Goal: Task Accomplishment & Management: Use online tool/utility

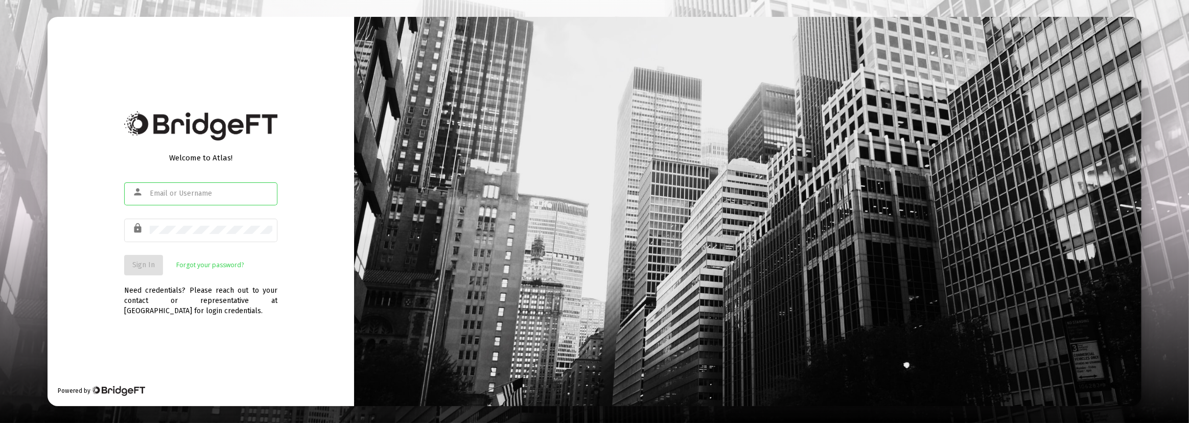
type input "[PERSON_NAME][EMAIL_ADDRESS][DOMAIN_NAME]"
click at [148, 271] on button "Sign In" at bounding box center [143, 265] width 39 height 20
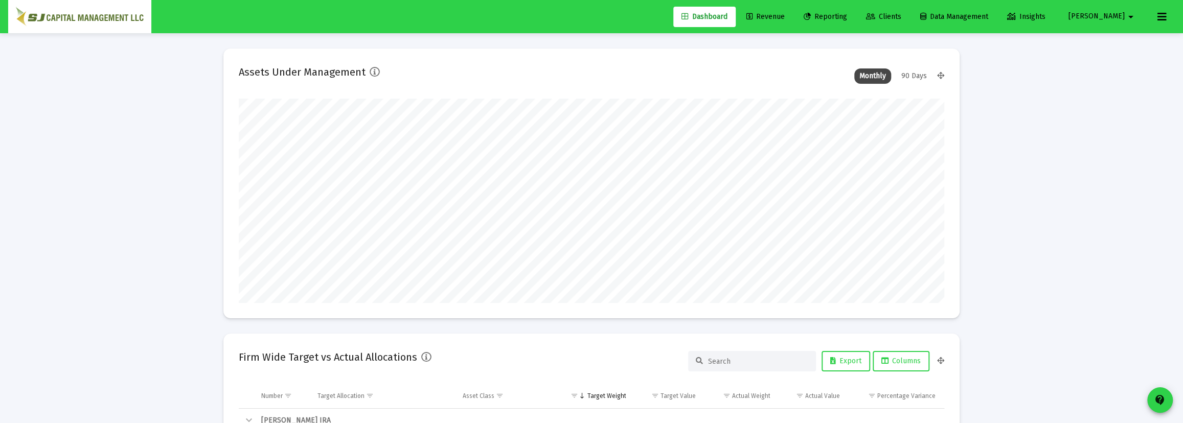
scroll to position [204, 380]
type input "[DATE]"
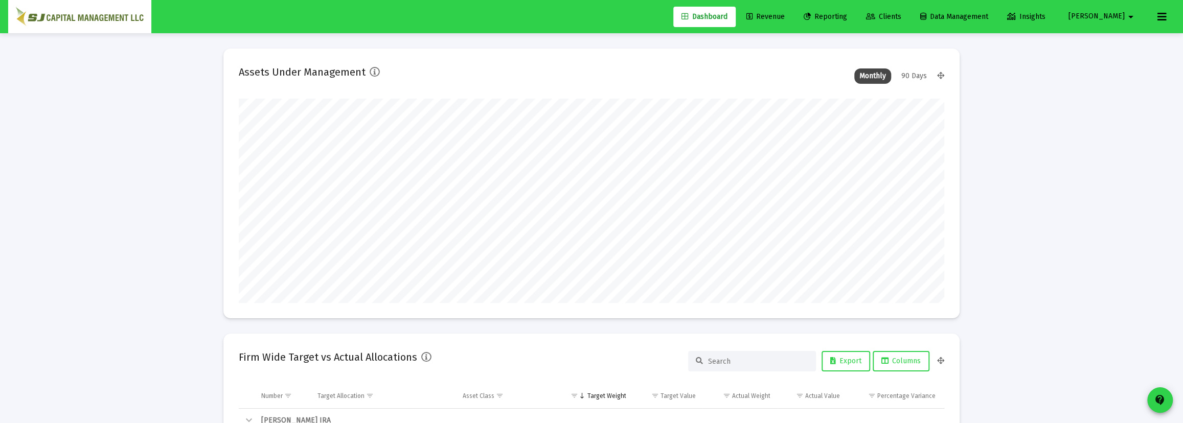
click at [847, 17] on span "Reporting" at bounding box center [824, 16] width 43 height 9
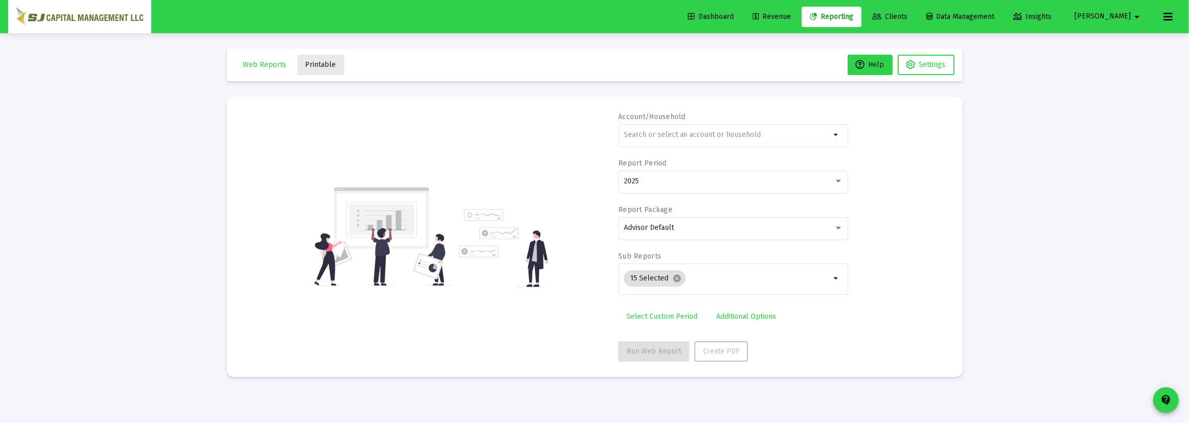
click at [323, 68] on span "Printable" at bounding box center [321, 64] width 31 height 9
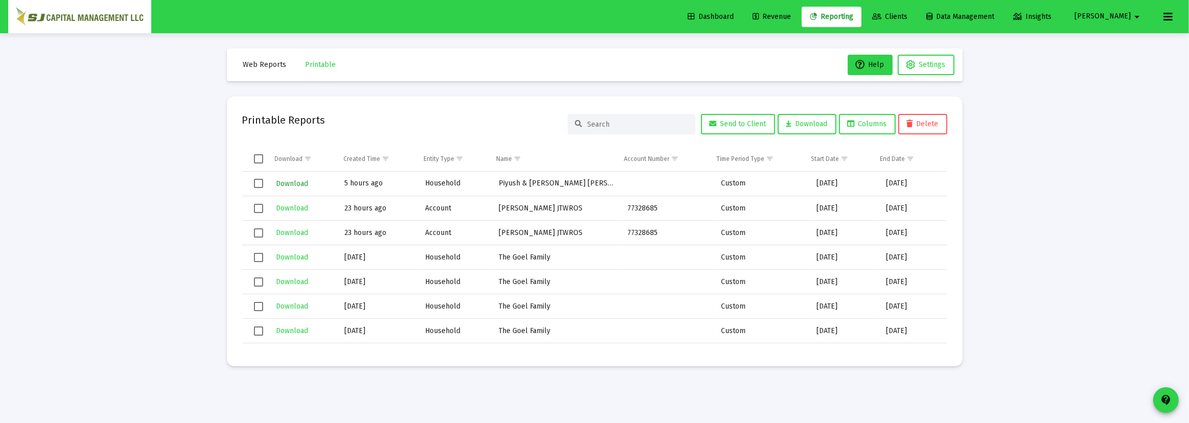
click at [296, 188] on button "Download" at bounding box center [292, 183] width 34 height 15
click at [264, 66] on span "Web Reports" at bounding box center [264, 64] width 43 height 9
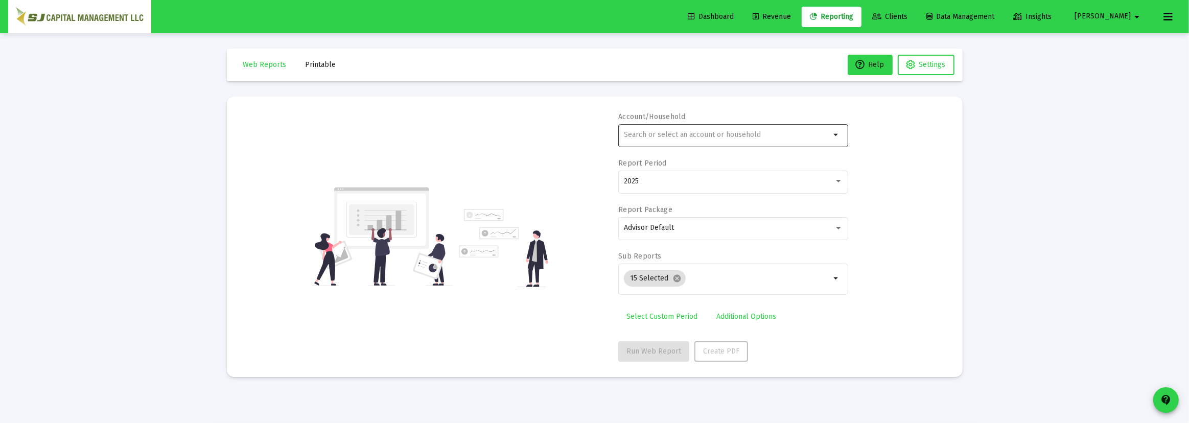
click at [675, 142] on div at bounding box center [727, 134] width 207 height 25
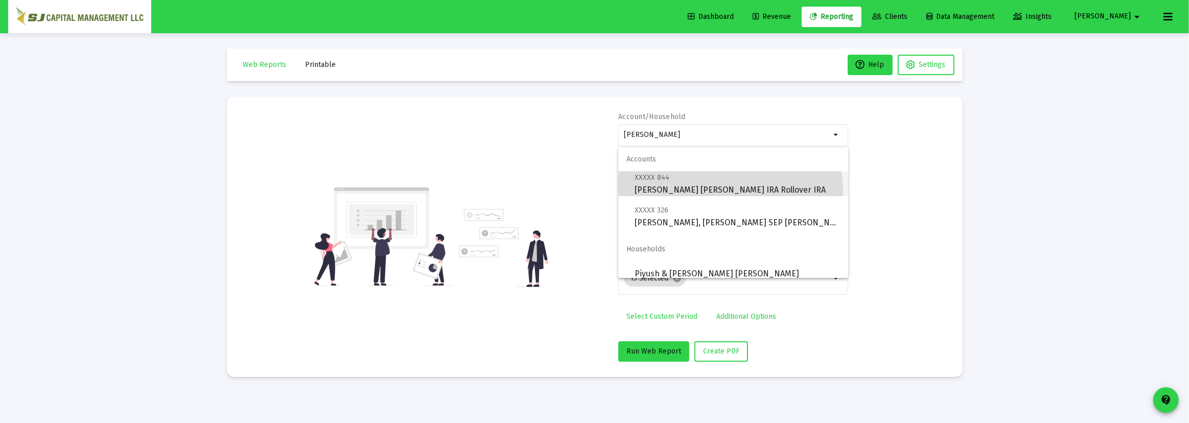
click at [700, 193] on span "XXXXX 844 [PERSON_NAME] [PERSON_NAME] IRA Rollover IRA" at bounding box center [737, 183] width 205 height 25
type input "[PERSON_NAME] [PERSON_NAME] IRA Rollover IRA"
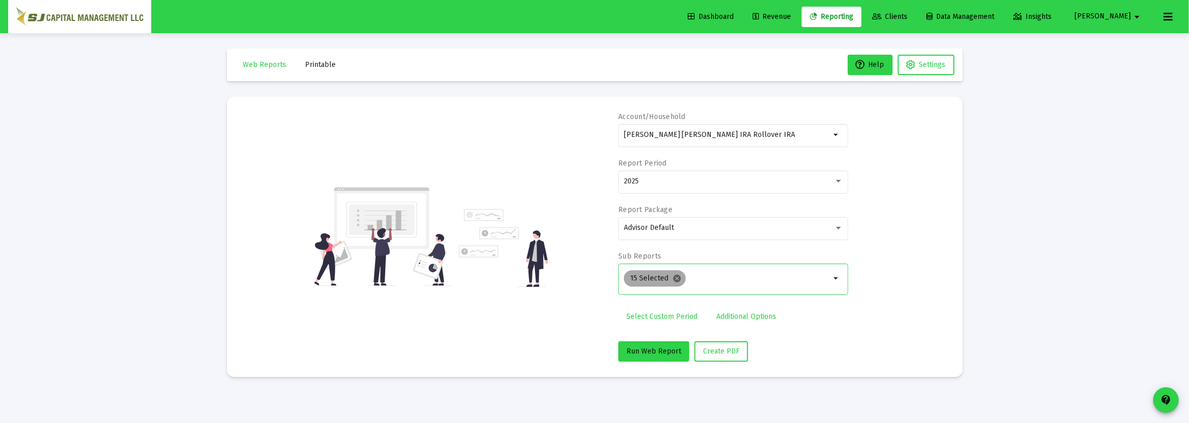
click at [674, 278] on mat-icon "cancel" at bounding box center [677, 278] width 9 height 9
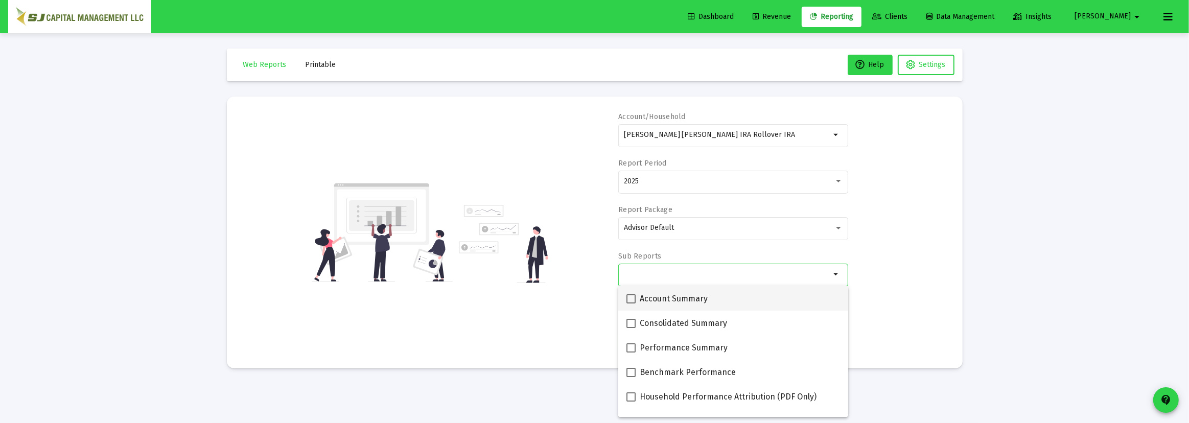
click at [635, 296] on span at bounding box center [631, 298] width 9 height 9
click at [631, 304] on input "Account Summary" at bounding box center [631, 304] width 1 height 1
checkbox input "true"
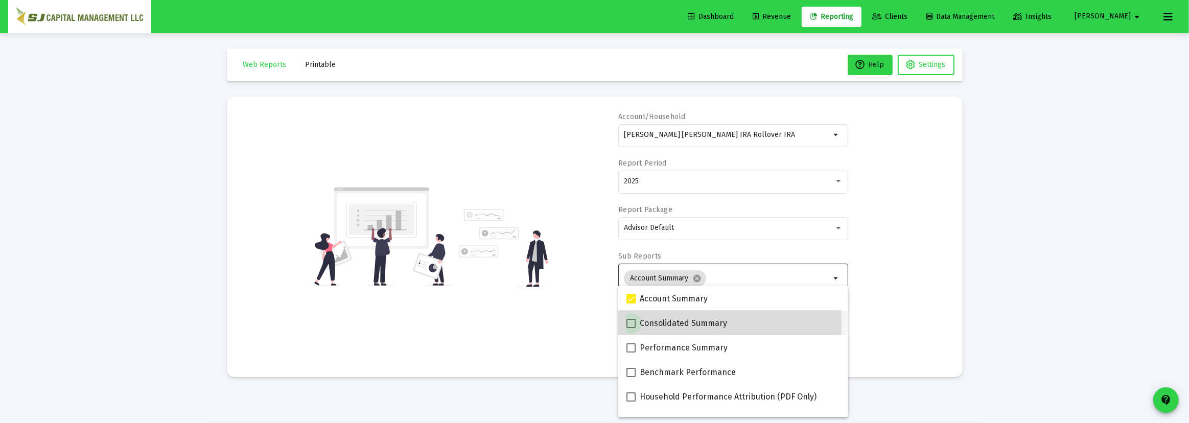
click at [629, 322] on span at bounding box center [631, 323] width 9 height 9
click at [631, 328] on input "Consolidated Summary" at bounding box center [631, 328] width 1 height 1
checkbox input "true"
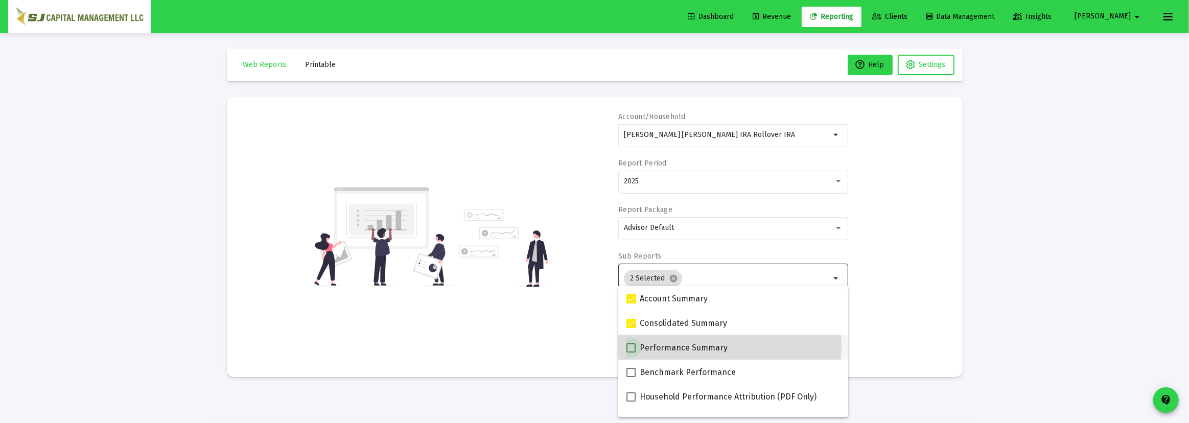
click at [630, 347] on span at bounding box center [631, 347] width 9 height 9
click at [631, 353] on input "Performance Summary" at bounding box center [631, 353] width 1 height 1
checkbox input "true"
click at [631, 395] on span at bounding box center [631, 396] width 9 height 9
click at [631, 402] on input "Household Performance Attribution (PDF Only)" at bounding box center [631, 402] width 1 height 1
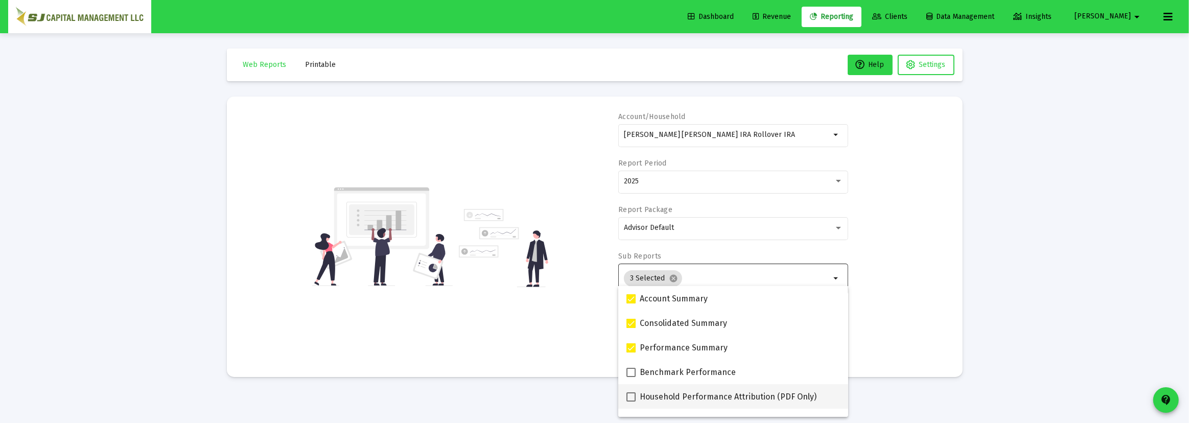
checkbox input "true"
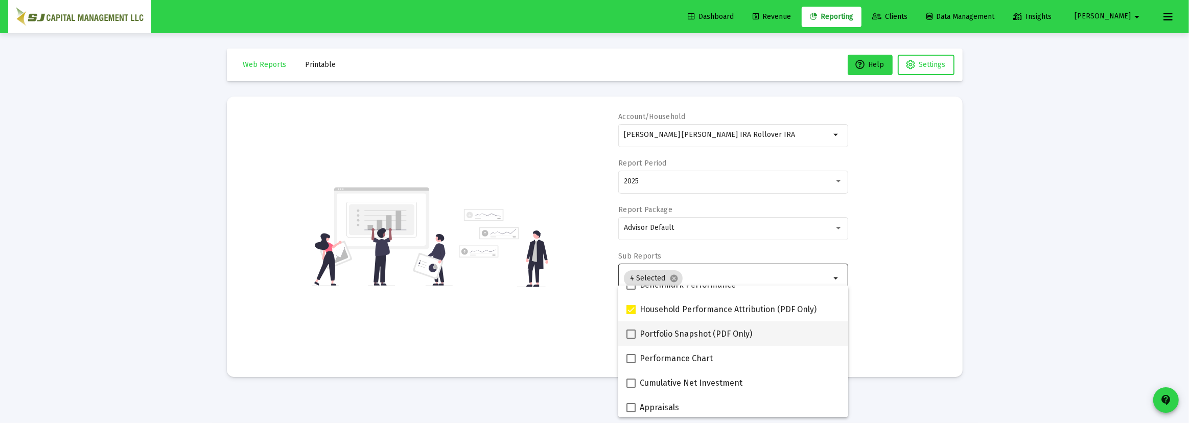
scroll to position [93, 0]
click at [635, 332] on span at bounding box center [631, 329] width 9 height 9
click at [631, 334] on input "Portfolio Snapshot (PDF Only)" at bounding box center [631, 334] width 1 height 1
checkbox input "true"
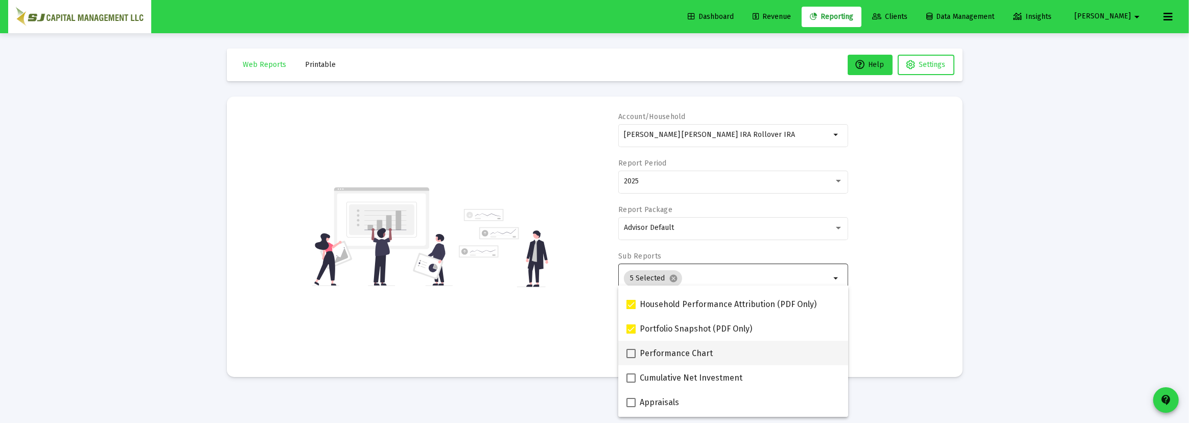
click at [629, 355] on span at bounding box center [631, 353] width 9 height 9
click at [631, 358] on input "Performance Chart" at bounding box center [631, 358] width 1 height 1
checkbox input "true"
click at [631, 378] on span at bounding box center [631, 378] width 9 height 9
click at [631, 383] on input "Cumulative Net Investment" at bounding box center [631, 383] width 1 height 1
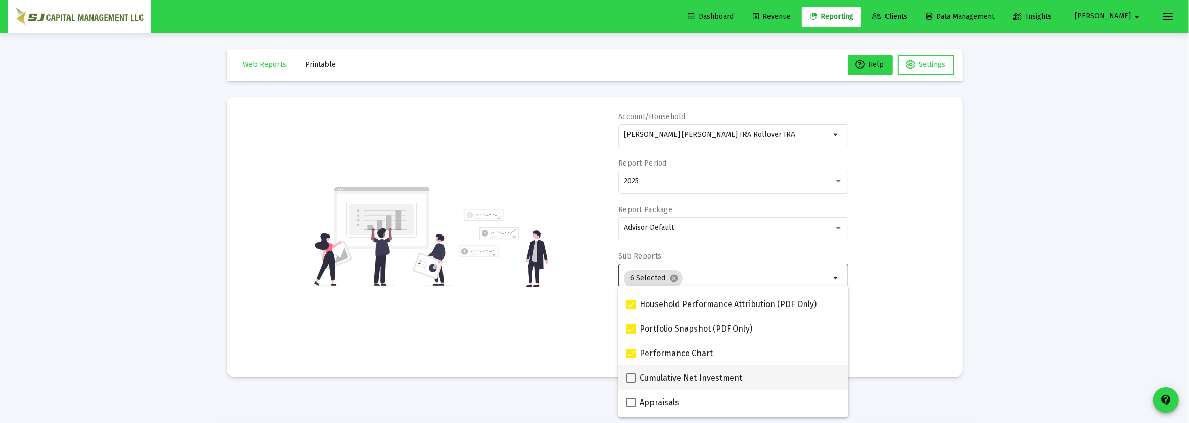
checkbox input "true"
click at [632, 402] on span at bounding box center [631, 402] width 9 height 9
click at [631, 407] on input "Appraisals" at bounding box center [631, 407] width 1 height 1
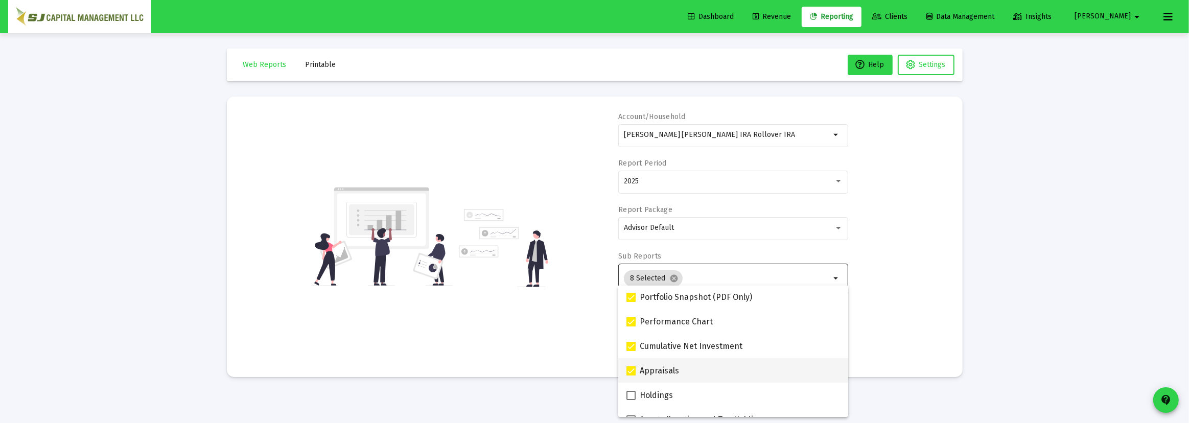
scroll to position [139, 0]
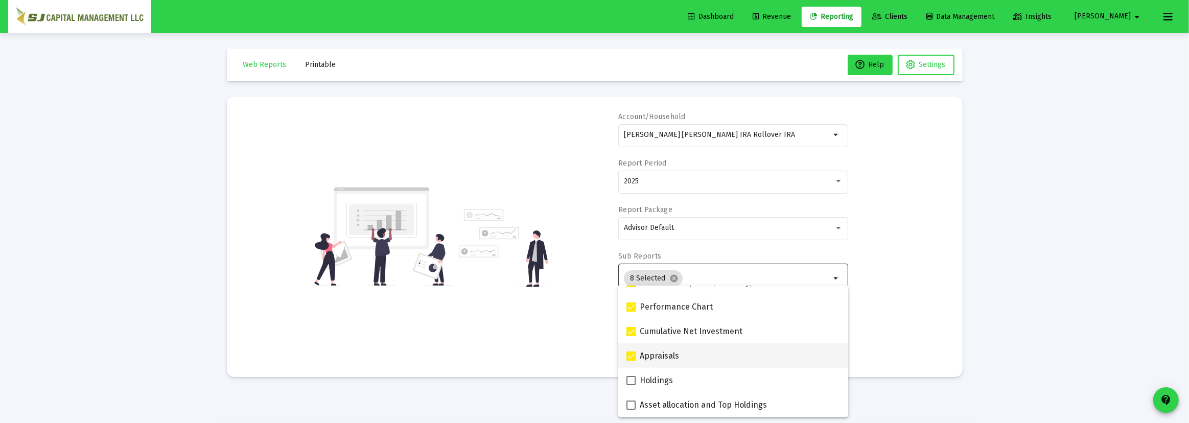
click at [635, 358] on span at bounding box center [631, 356] width 9 height 9
click at [631, 361] on input "Appraisals" at bounding box center [631, 361] width 1 height 1
checkbox input "false"
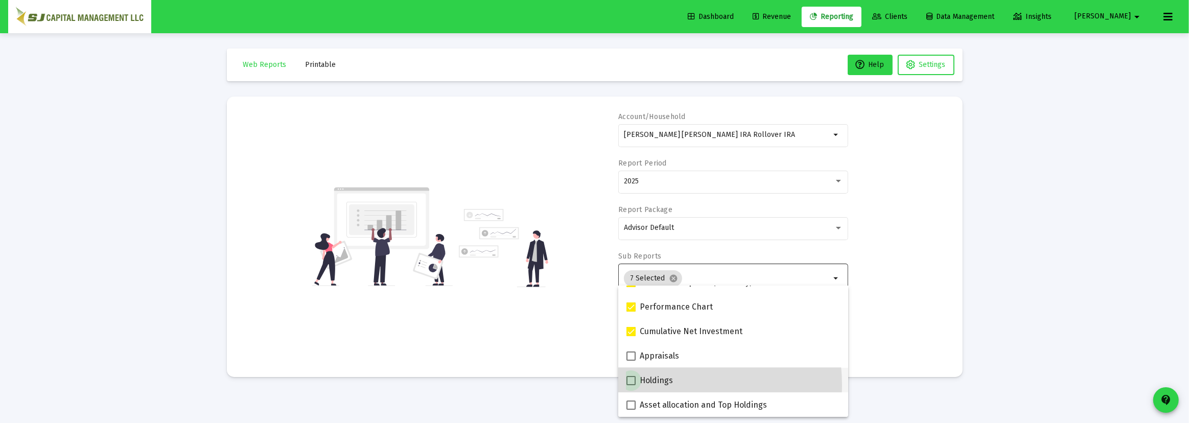
click at [632, 385] on label "Holdings" at bounding box center [650, 381] width 47 height 12
click at [631, 385] on input "Holdings" at bounding box center [631, 385] width 1 height 1
checkbox input "true"
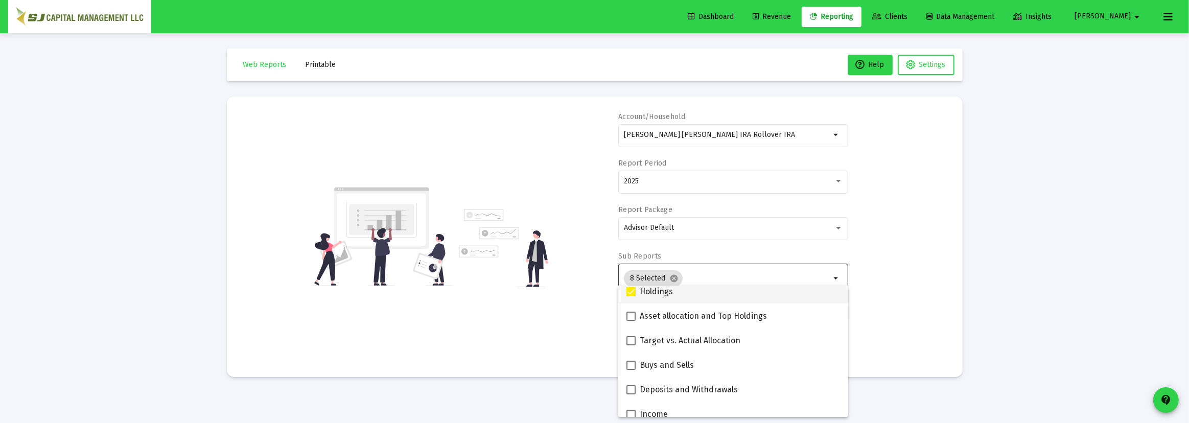
scroll to position [232, 0]
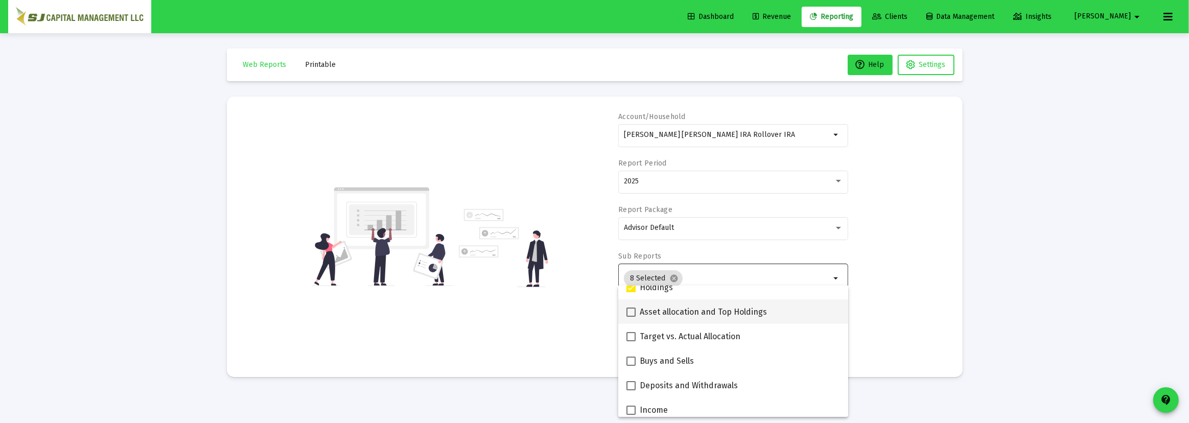
click at [633, 313] on span at bounding box center [631, 312] width 9 height 9
click at [631, 317] on input "Asset allocation and Top Holdings" at bounding box center [631, 317] width 1 height 1
checkbox input "true"
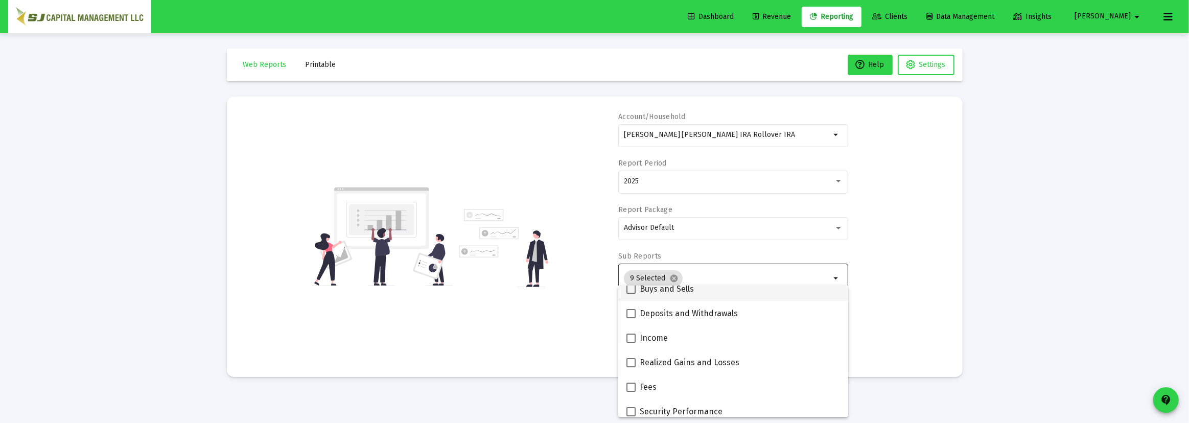
scroll to position [325, 0]
click at [631, 293] on span at bounding box center [631, 292] width 9 height 9
click at [631, 297] on input "Deposits and Withdrawals" at bounding box center [631, 297] width 1 height 1
checkbox input "true"
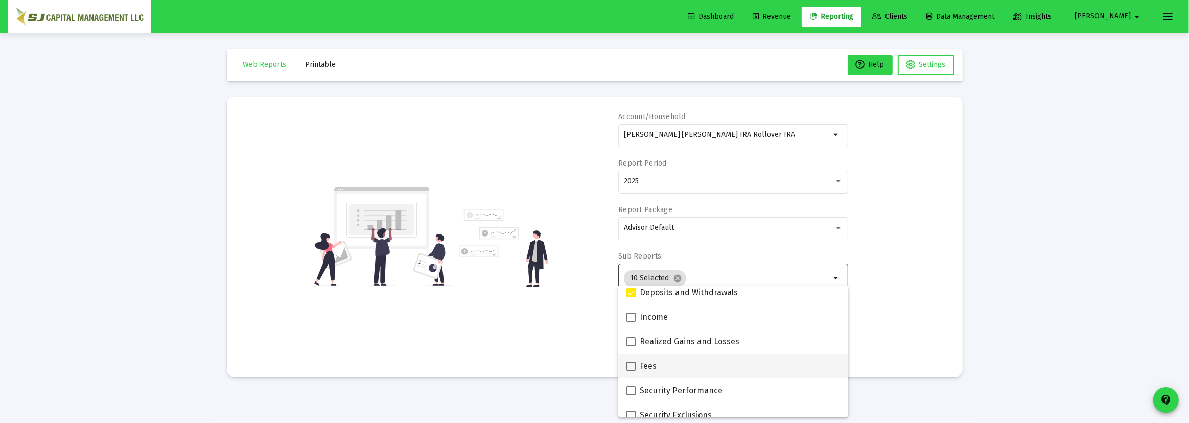
click at [629, 368] on span at bounding box center [631, 366] width 9 height 9
click at [631, 371] on input "Fees" at bounding box center [631, 371] width 1 height 1
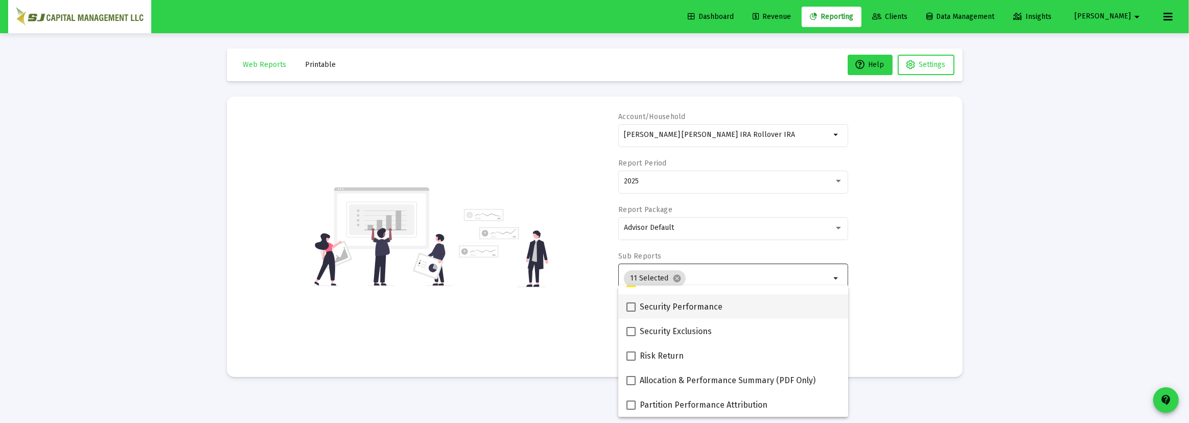
scroll to position [362, 0]
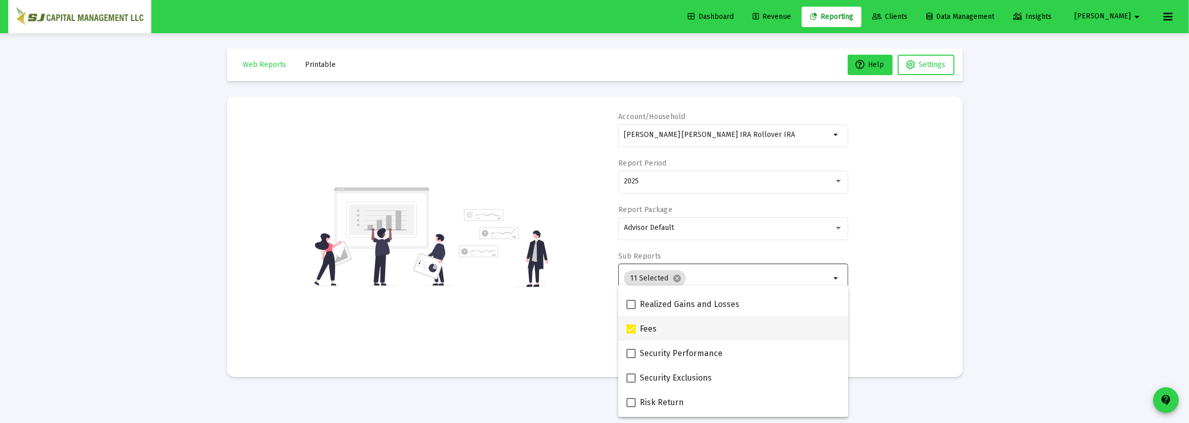
click at [633, 332] on span at bounding box center [631, 329] width 9 height 9
click at [631, 334] on input "Fees" at bounding box center [631, 334] width 1 height 1
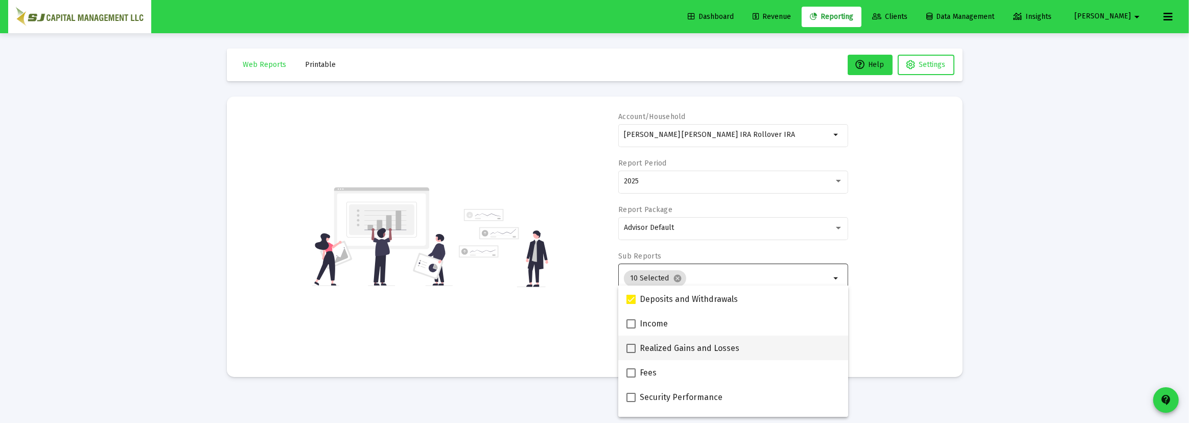
scroll to position [316, 0]
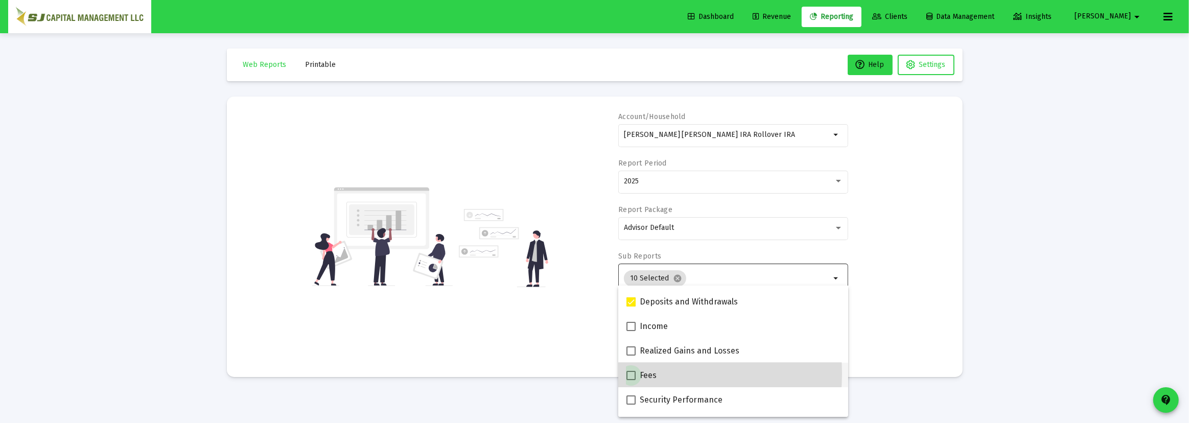
click at [632, 374] on span at bounding box center [631, 375] width 9 height 9
click at [631, 380] on input "Fees" at bounding box center [631, 380] width 1 height 1
checkbox input "true"
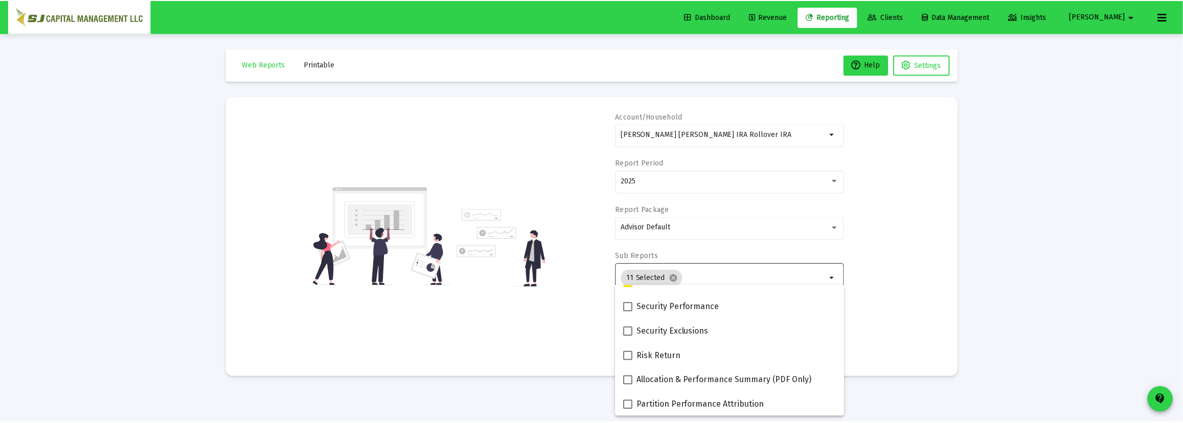
scroll to position [409, 0]
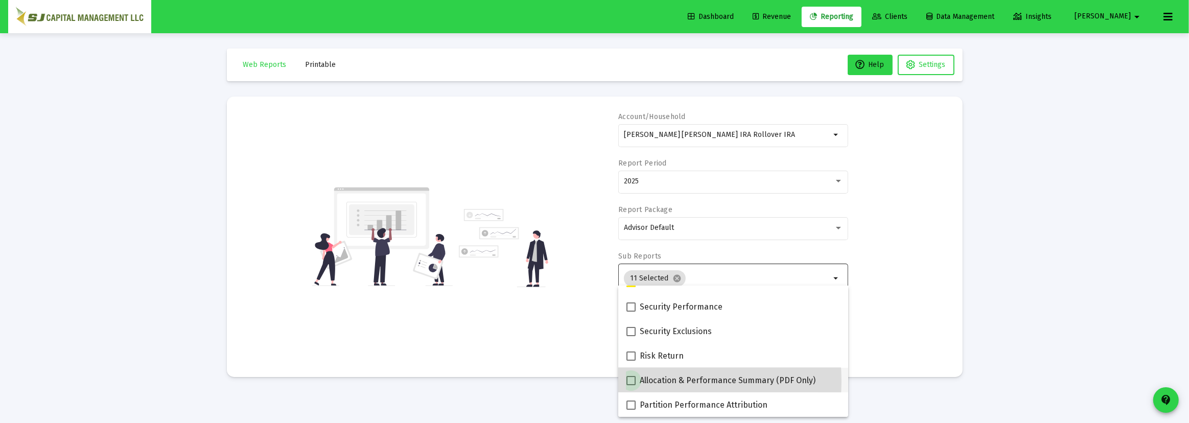
click at [635, 381] on span at bounding box center [631, 380] width 9 height 9
click at [631, 385] on input "Allocation & Performance Summary (PDF Only)" at bounding box center [631, 385] width 1 height 1
checkbox input "true"
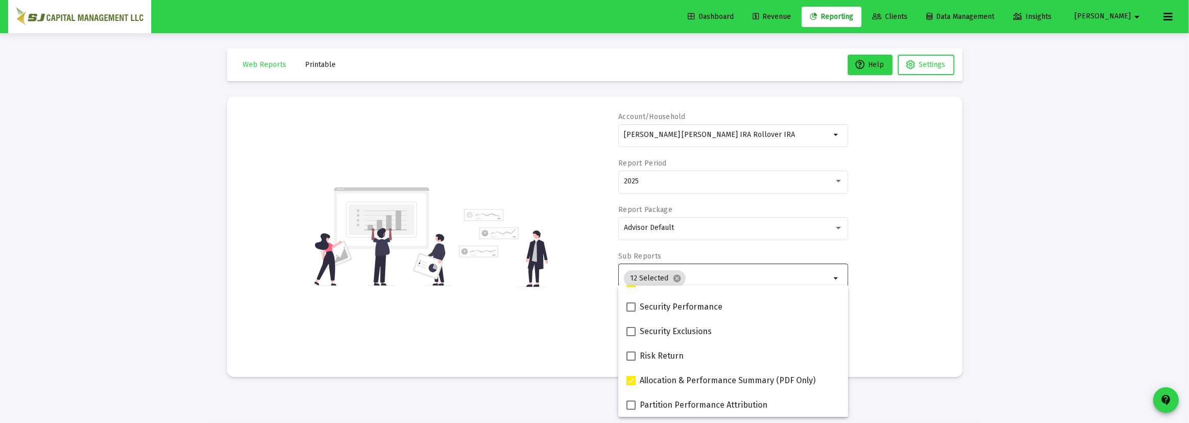
click at [921, 292] on div "Account/Household [PERSON_NAME] [PERSON_NAME] IRA Rollover IRA arrow_drop_down …" at bounding box center [594, 237] width 705 height 250
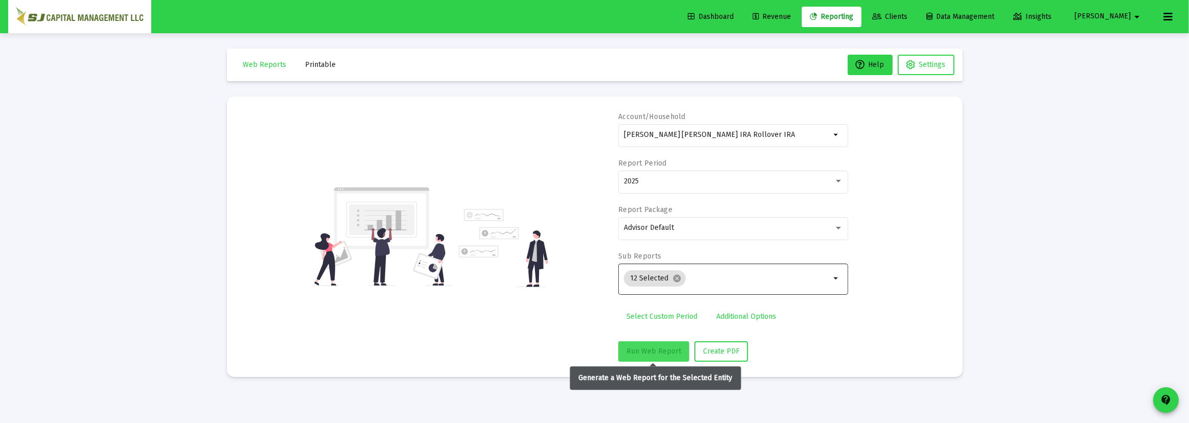
drag, startPoint x: 648, startPoint y: 346, endPoint x: 684, endPoint y: 344, distance: 36.9
click at [648, 347] on span "Run Web Report" at bounding box center [654, 351] width 55 height 9
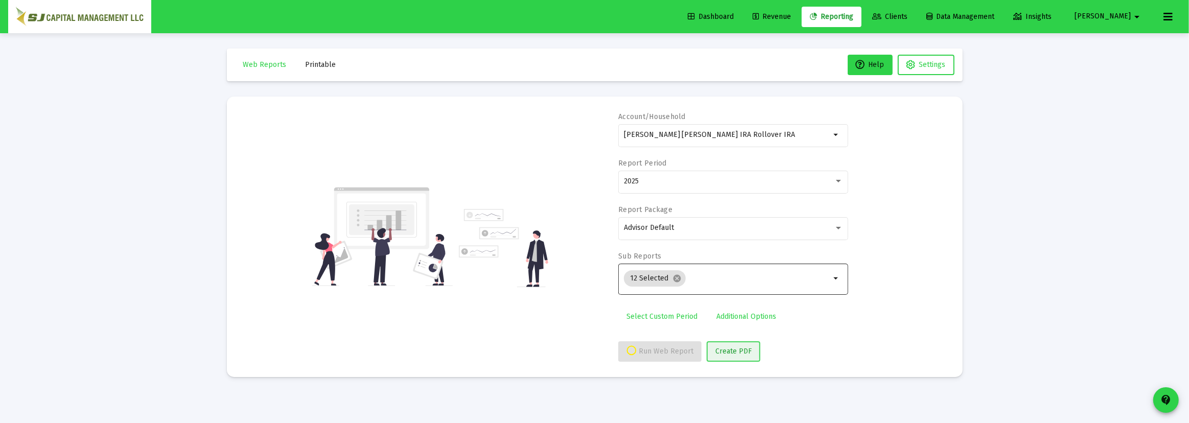
click at [723, 348] on span "Create PDF" at bounding box center [733, 351] width 36 height 9
select select "View all"
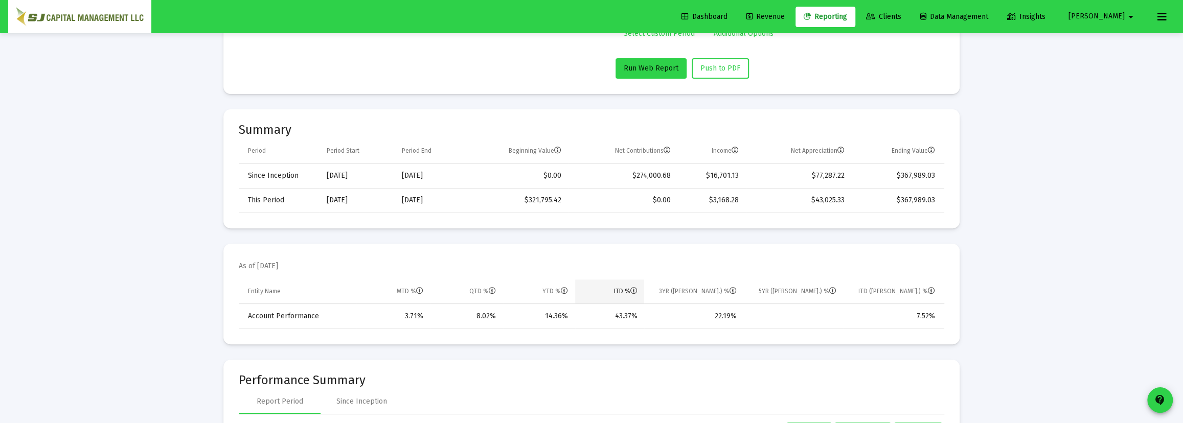
scroll to position [325, 0]
